Goal: Communication & Community: Share content

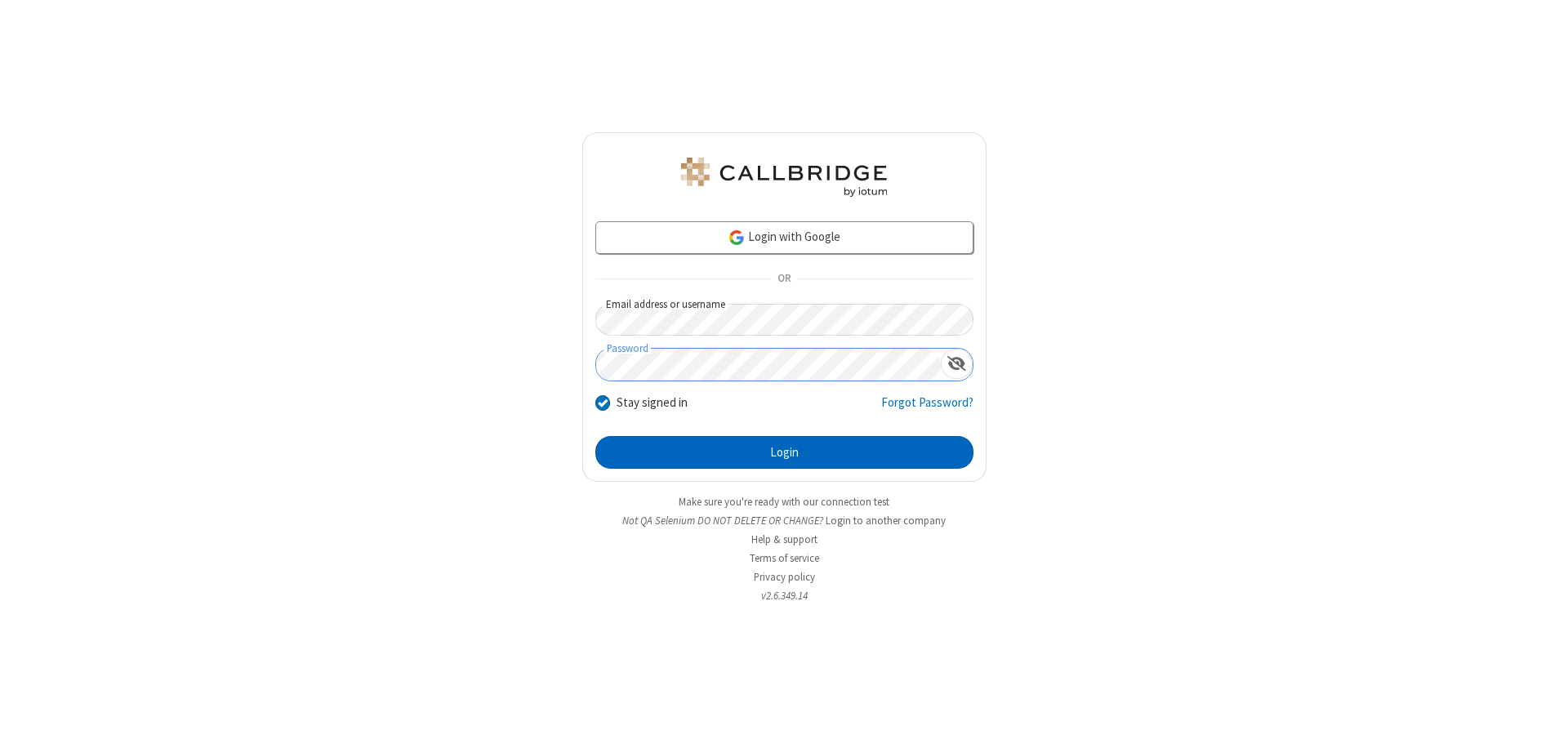
click at [784, 452] on button "Login" at bounding box center [784, 452] width 378 height 33
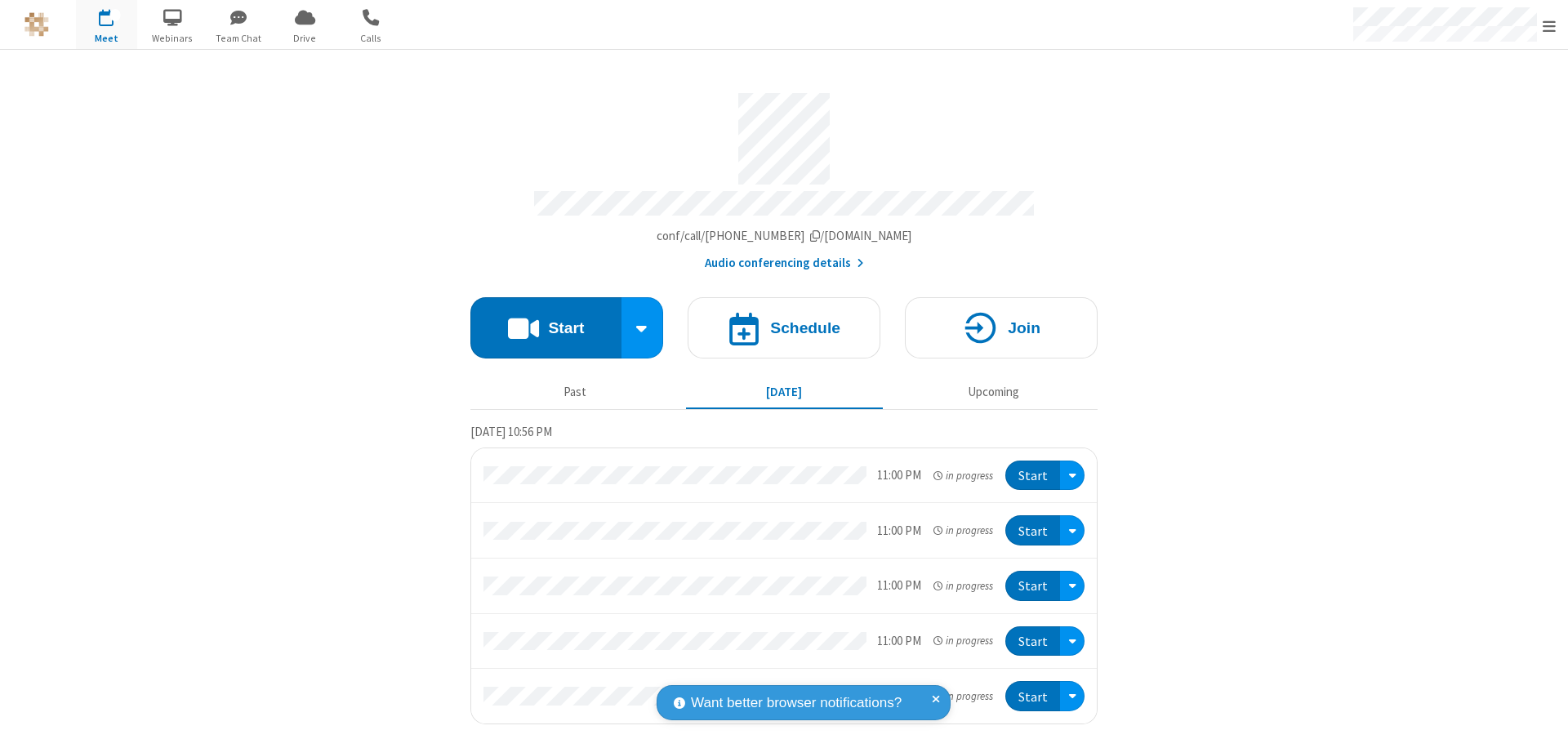
click at [546, 320] on button "Start" at bounding box center [546, 327] width 151 height 61
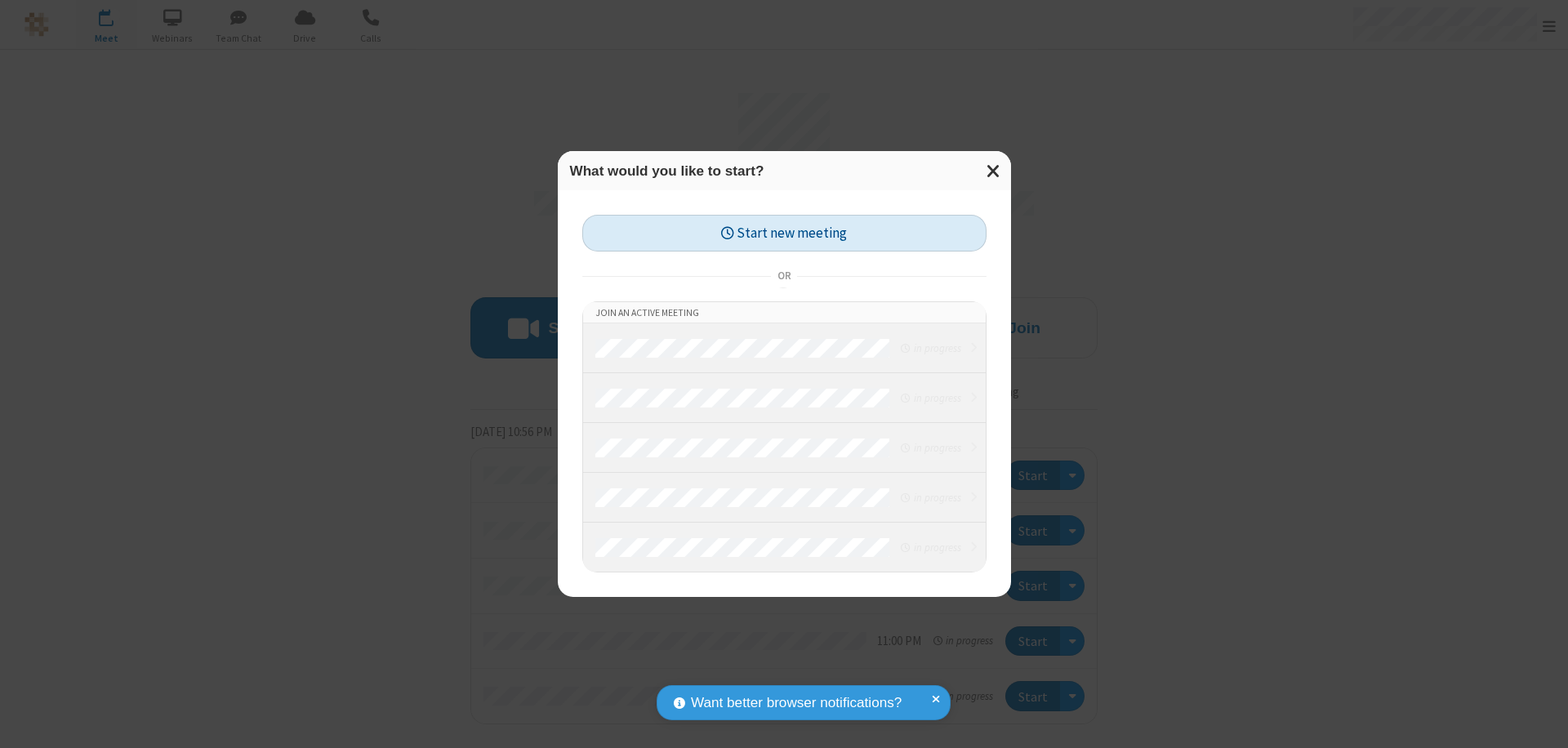
click at [784, 233] on button "Start new meeting" at bounding box center [784, 232] width 404 height 36
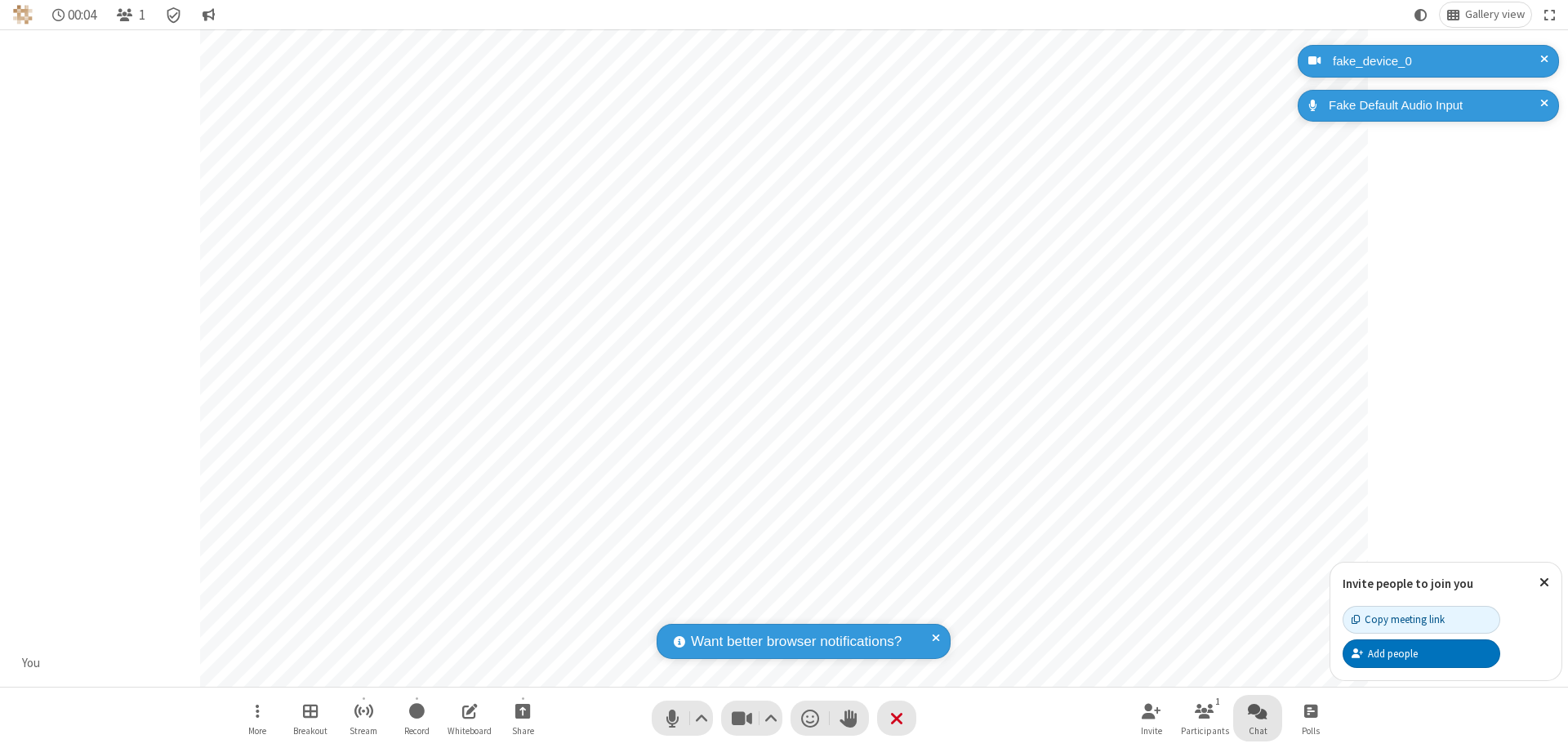
click at [1257, 711] on span "Open chat" at bounding box center [1257, 710] width 20 height 20
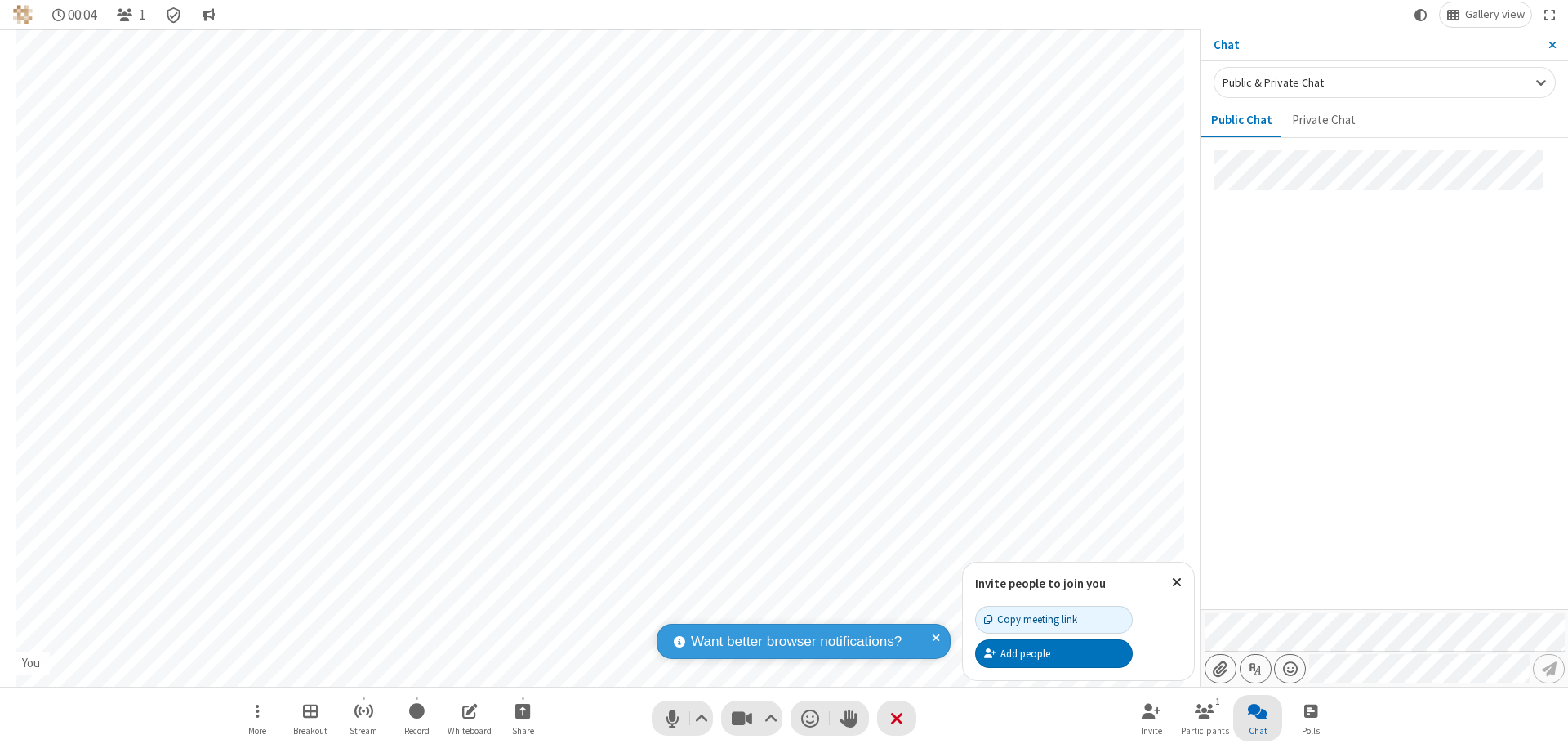
type input "C:\fakepath\doc_test.docx"
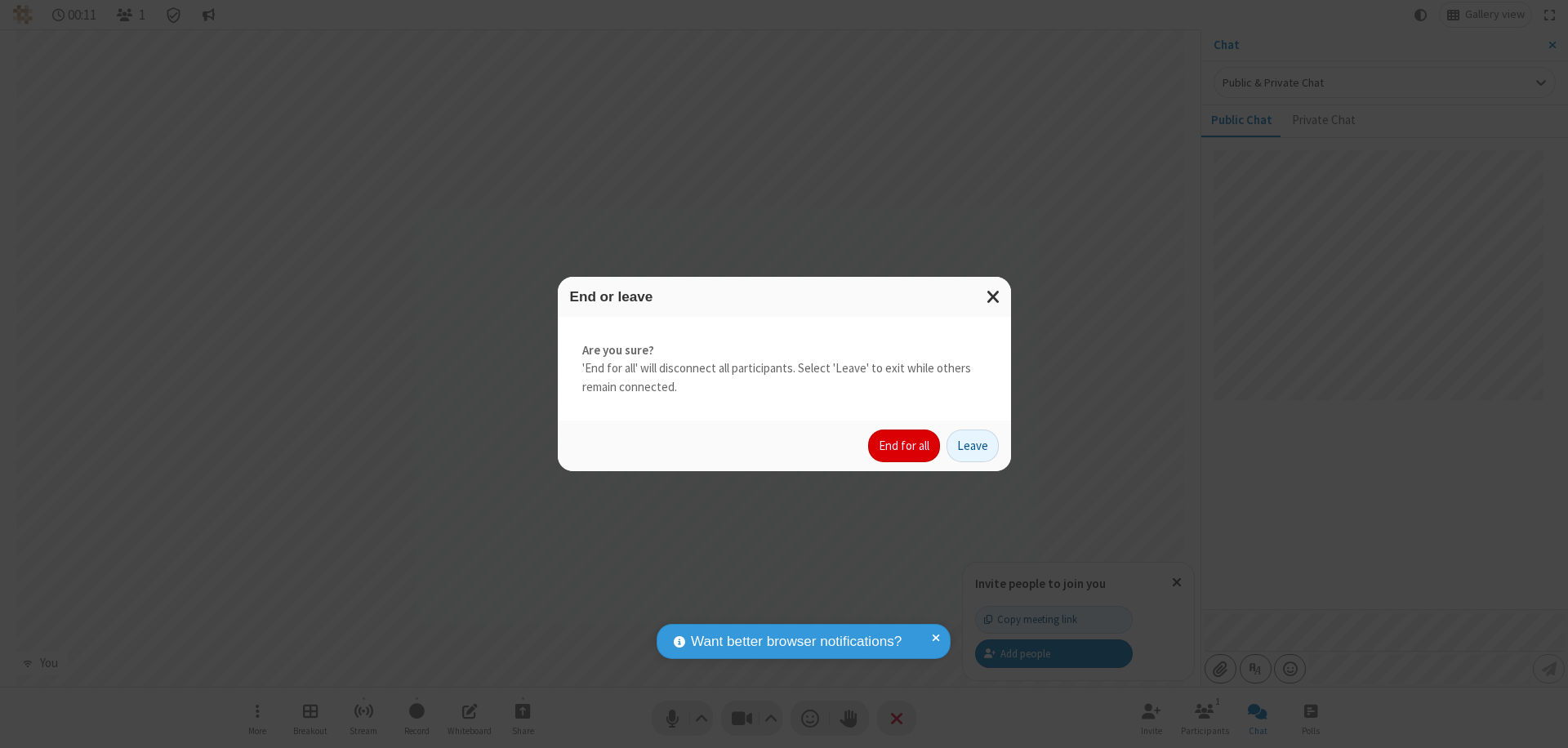
click at [905, 446] on button "End for all" at bounding box center [904, 446] width 72 height 33
